Goal: Check status: Check status

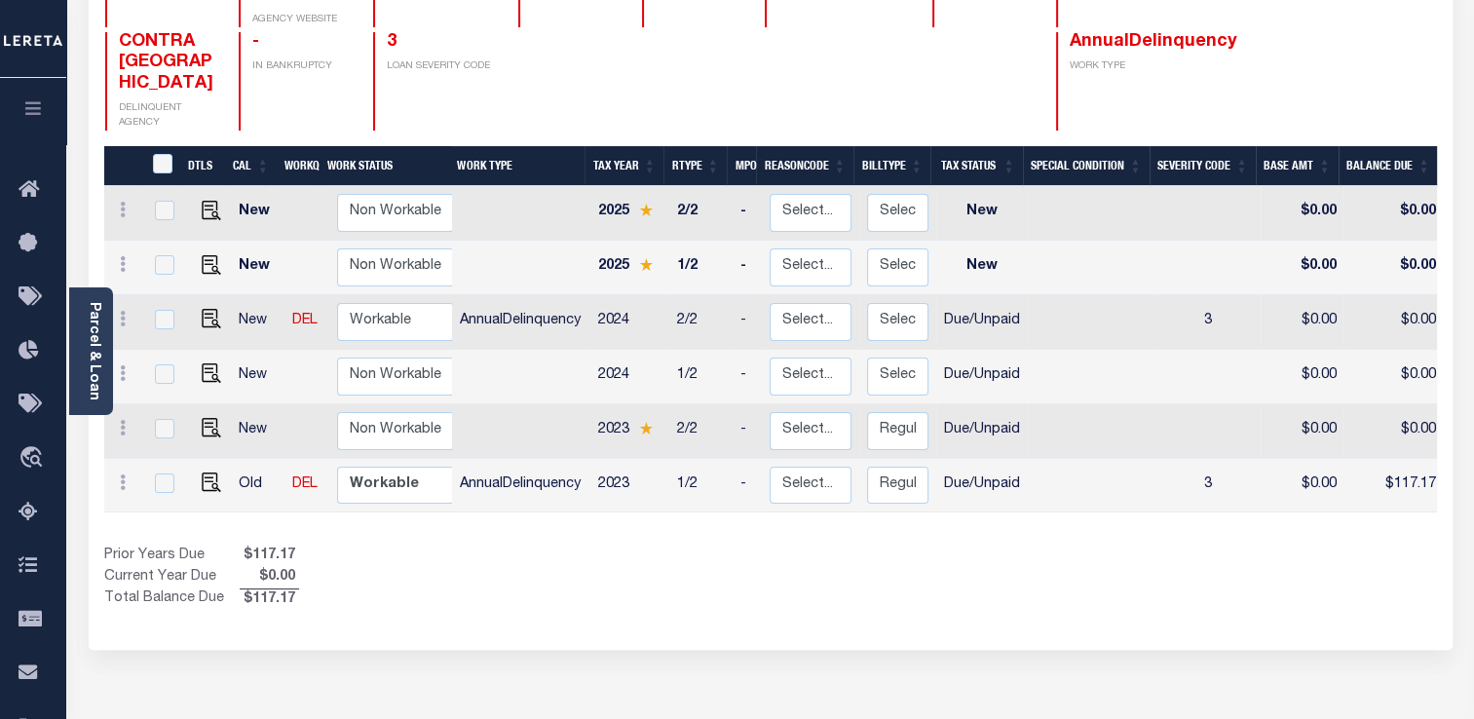
scroll to position [284, 0]
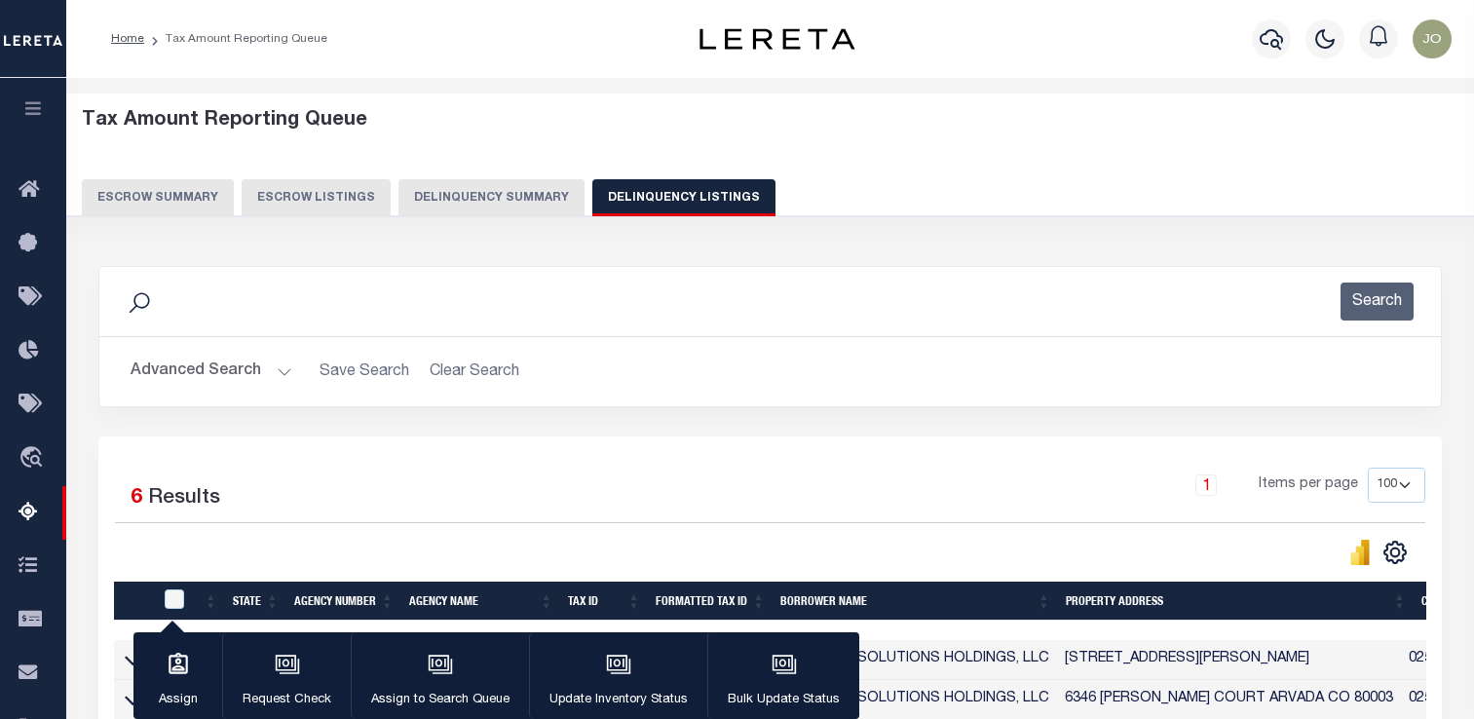
select select "100"
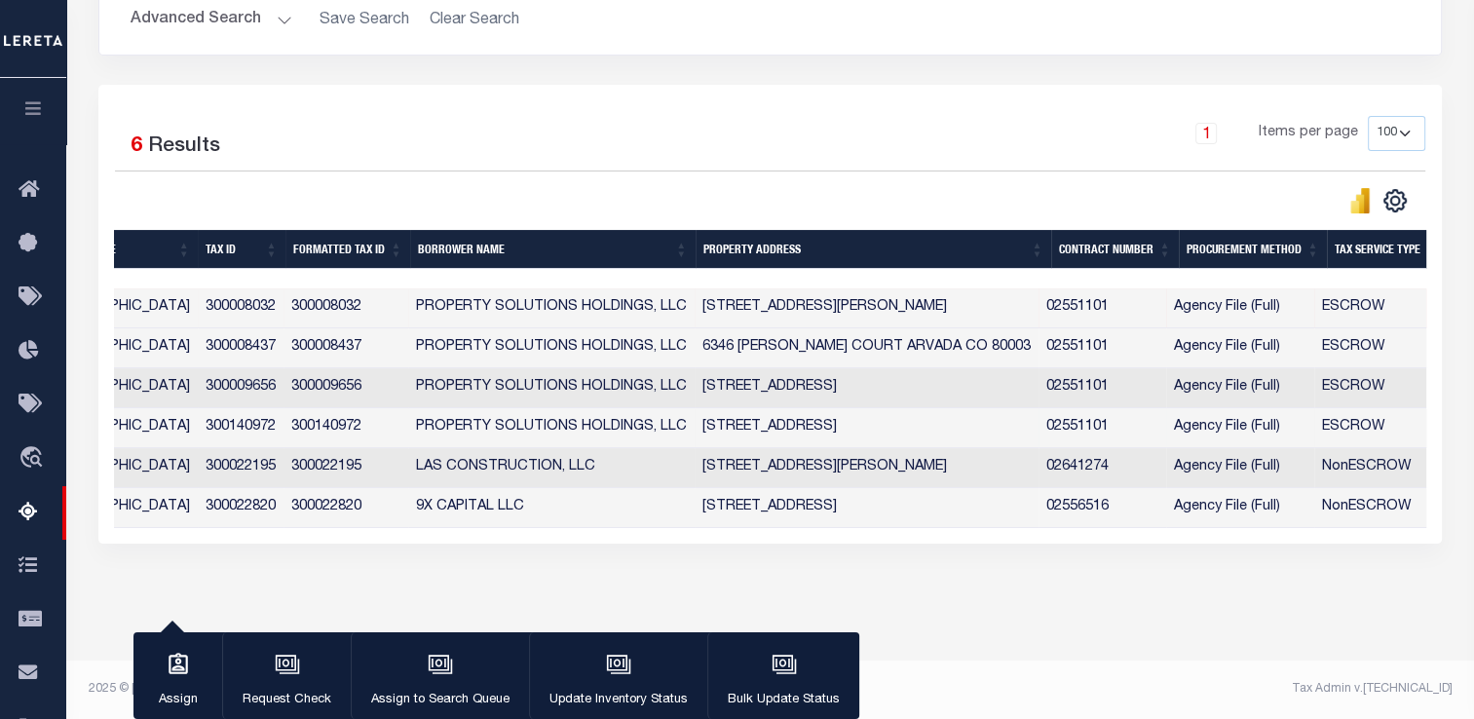
scroll to position [0, 546]
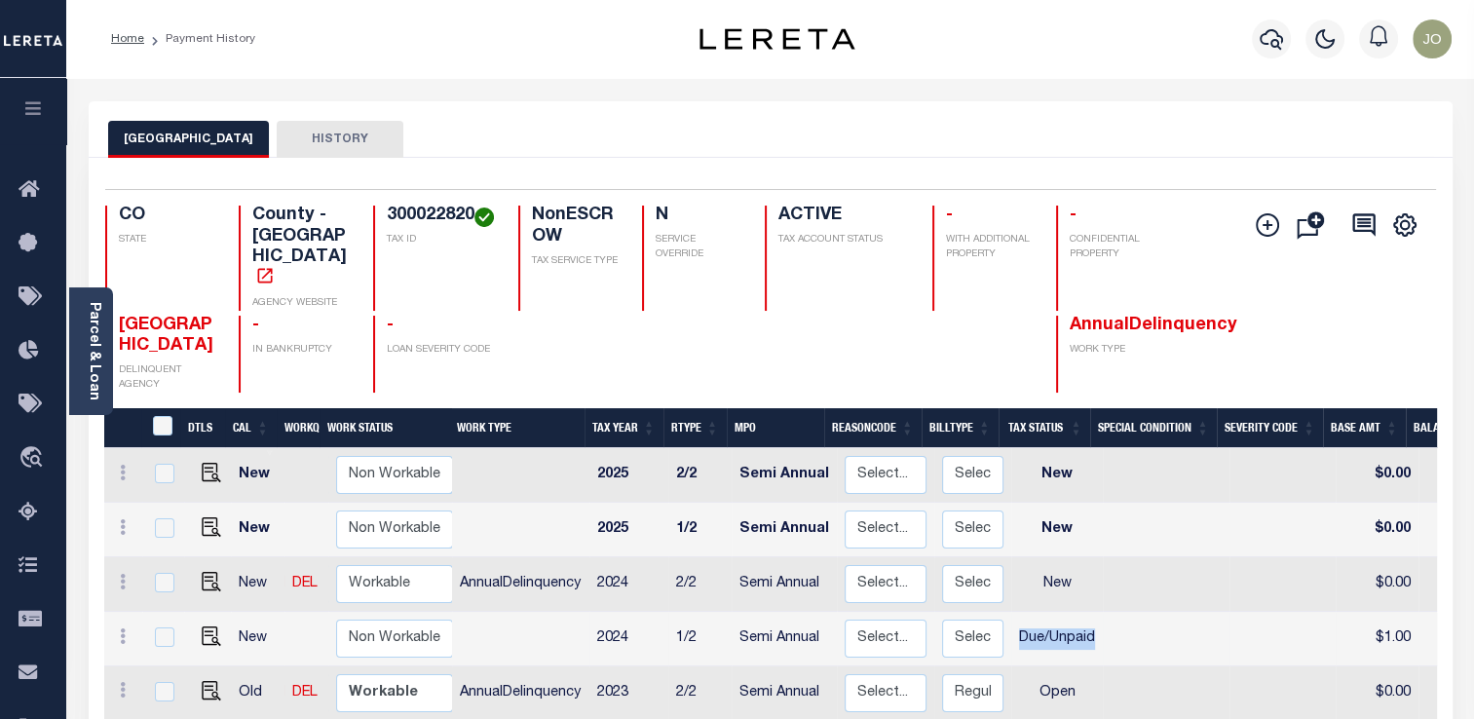
drag, startPoint x: 1011, startPoint y: 611, endPoint x: 1090, endPoint y: 609, distance: 78.9
click at [1090, 612] on td "Due/Unpaid" at bounding box center [1057, 639] width 92 height 55
checkbox input "true"
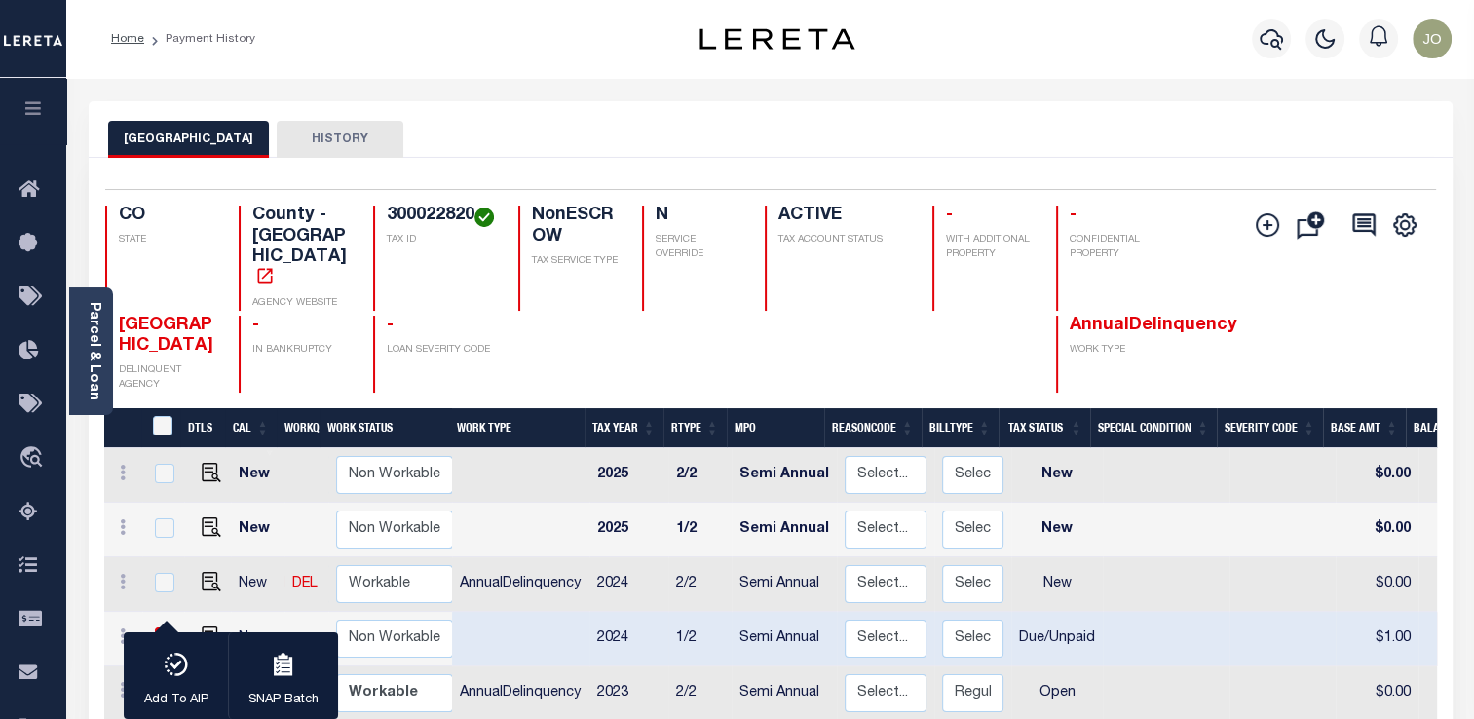
click at [656, 155] on div "JEFFERSON COUNTY HISTORY" at bounding box center [770, 139] width 1325 height 36
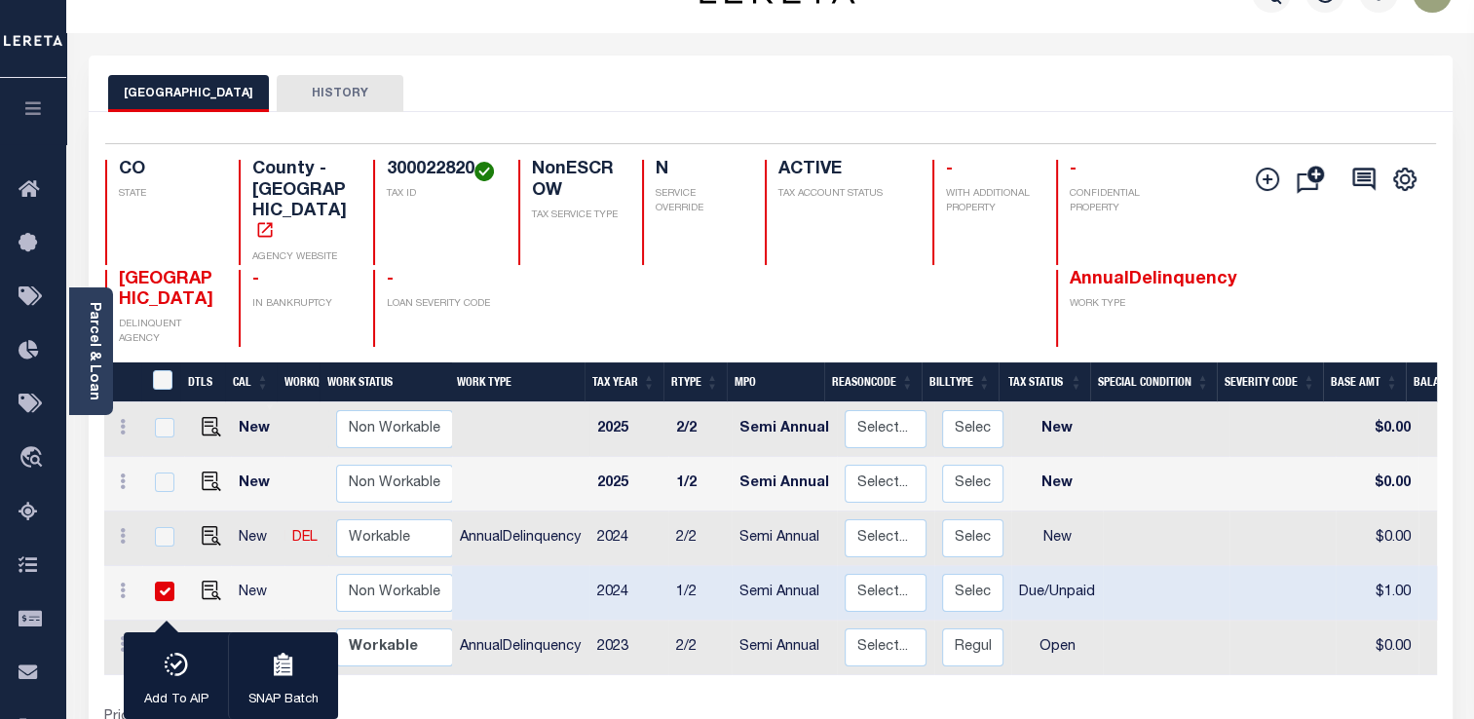
scroll to position [44, 0]
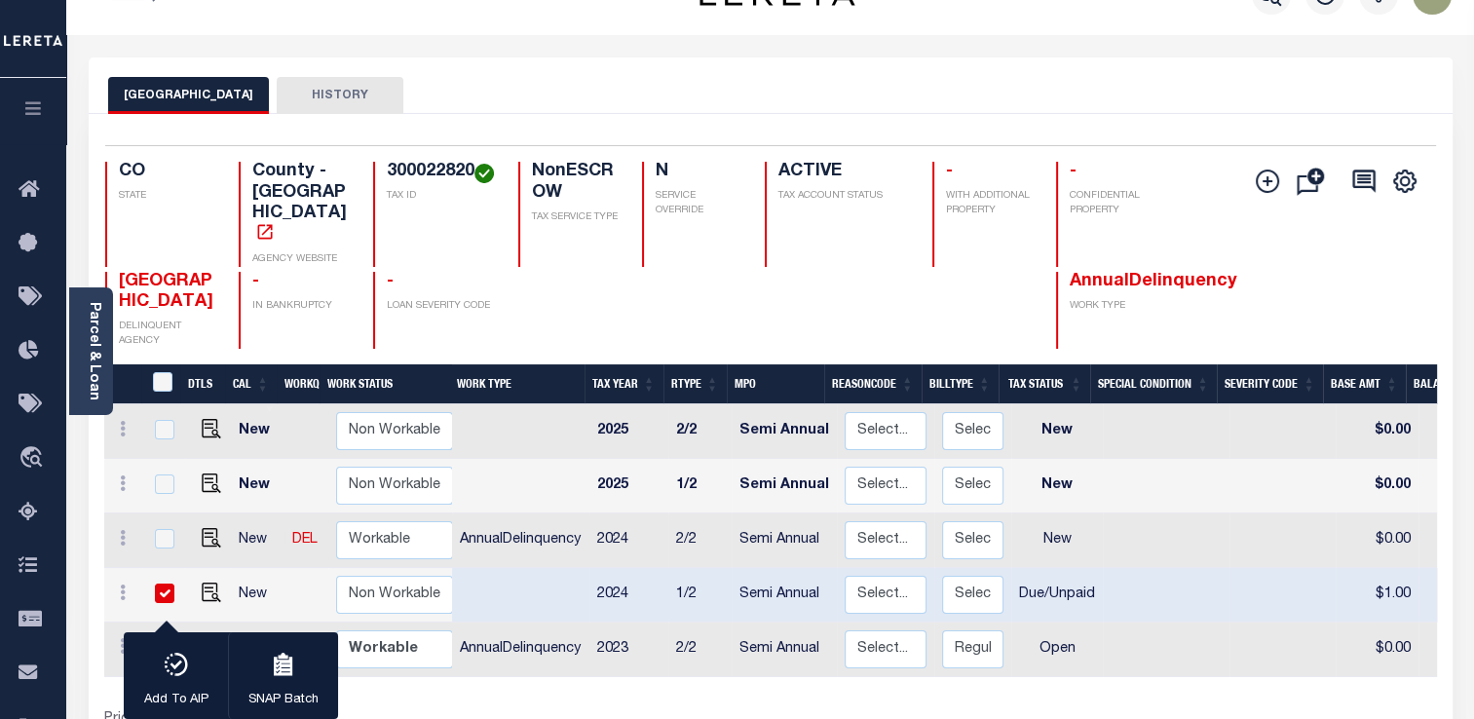
click at [538, 305] on div at bounding box center [567, 311] width 99 height 78
